Goal: Information Seeking & Learning: Learn about a topic

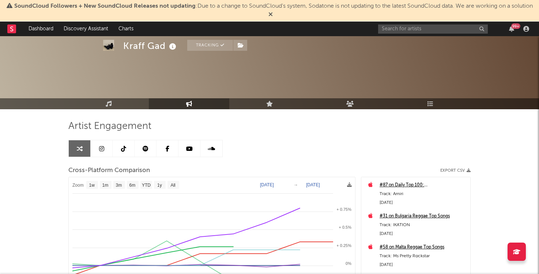
select select "1w"
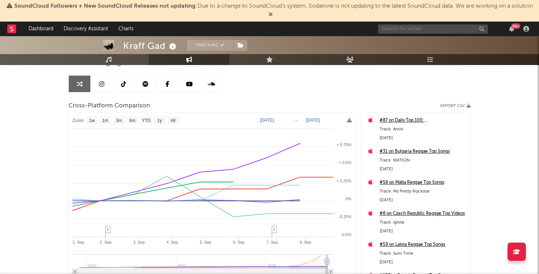
click at [450, 30] on input "text" at bounding box center [433, 28] width 110 height 9
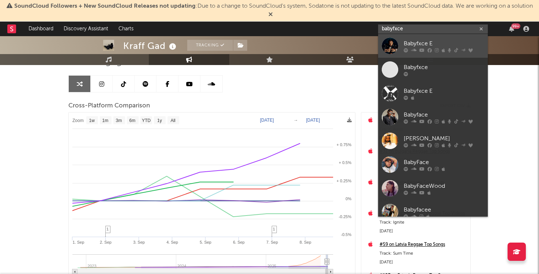
type input "babyfxce"
click at [448, 41] on div "Babyfxce E" at bounding box center [444, 43] width 80 height 9
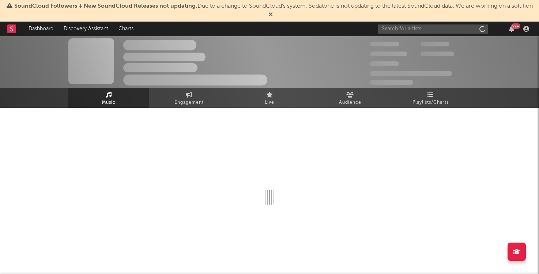
scroll to position [1, 0]
click at [202, 100] on span "Engagement" at bounding box center [188, 102] width 29 height 9
select select "1w"
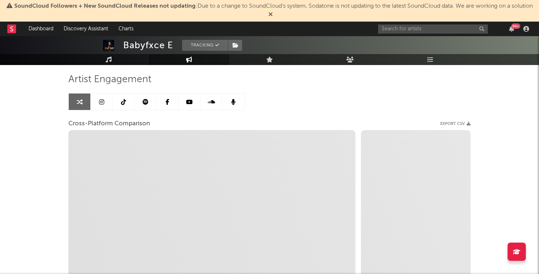
scroll to position [45, 0]
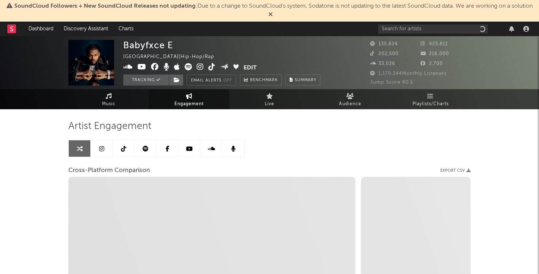
select select "1w"
select select "1m"
